Goal: Find contact information: Find contact information

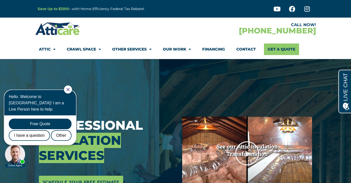
click at [245, 48] on link "Contact" at bounding box center [246, 49] width 20 height 12
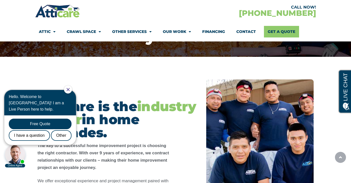
scroll to position [70, 0]
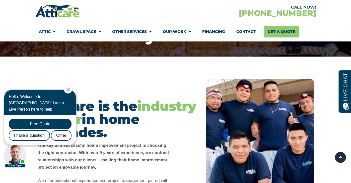
click at [70, 88] on icon "Close Chat" at bounding box center [67, 89] width 3 height 3
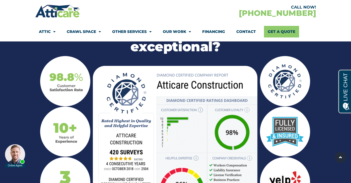
scroll to position [532, 0]
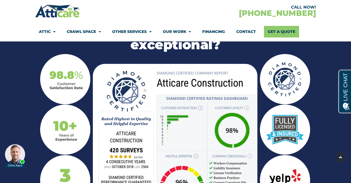
click at [247, 31] on link "Contact" at bounding box center [246, 32] width 20 height 12
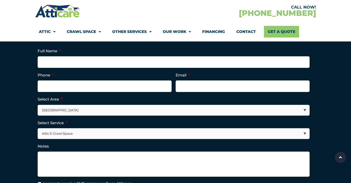
scroll to position [133, 0]
